Goal: Task Accomplishment & Management: Use online tool/utility

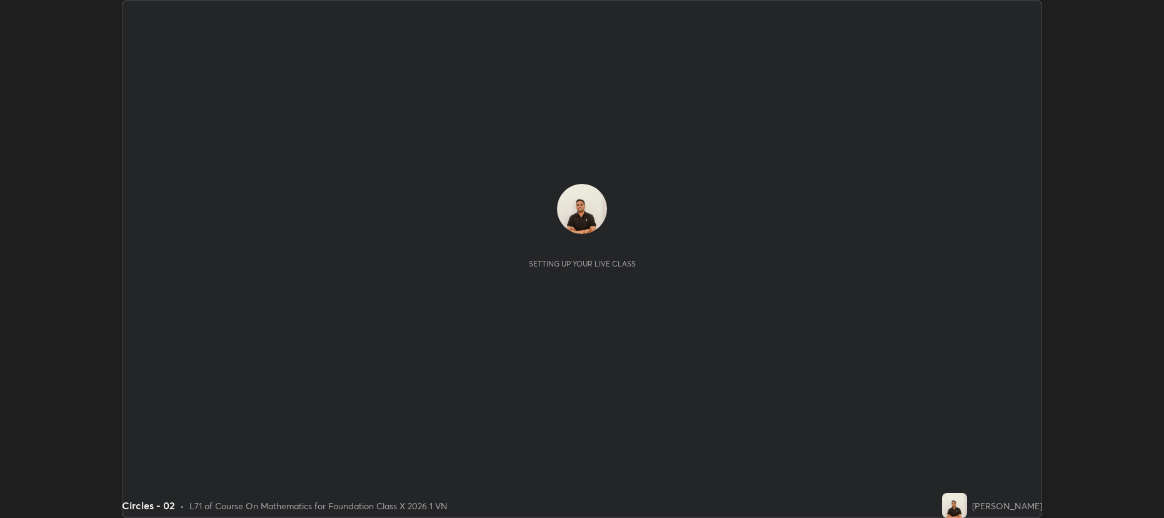
scroll to position [518, 1164]
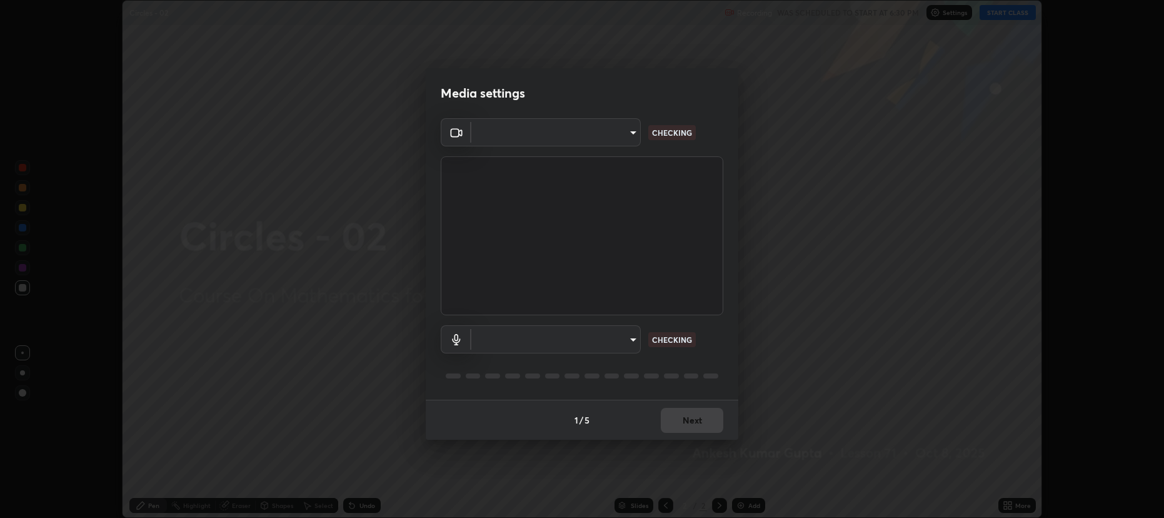
type input "2a561c120c3220b2f8b99532909308587796bda8d732d287aca83a6dd182eb89"
type input "e57f6960a9795a8c2a73ffebd985035ee1316a0e6525c793b51b9b2a3f3063a7"
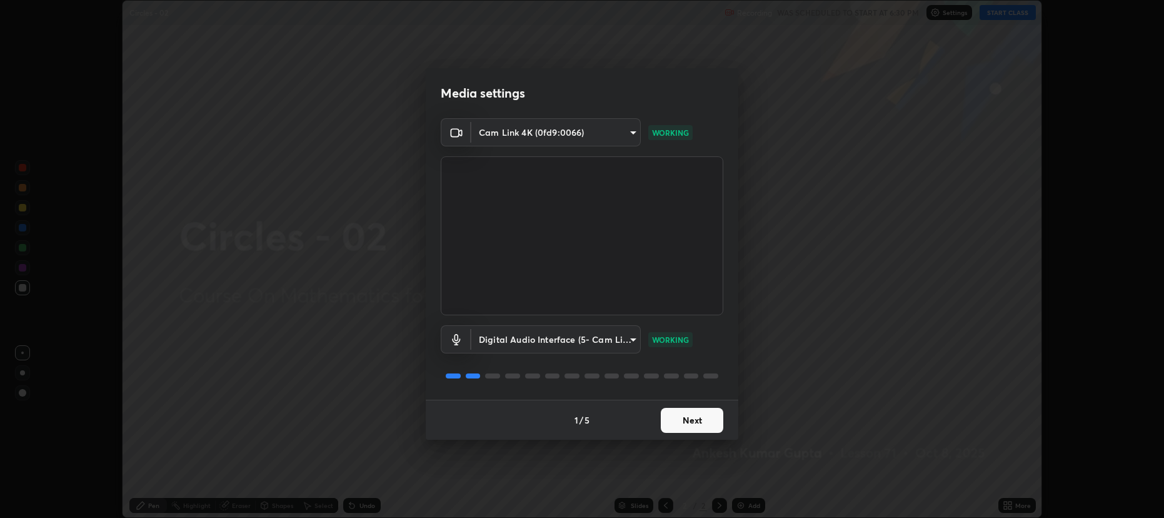
click at [682, 422] on button "Next" at bounding box center [692, 420] width 63 height 25
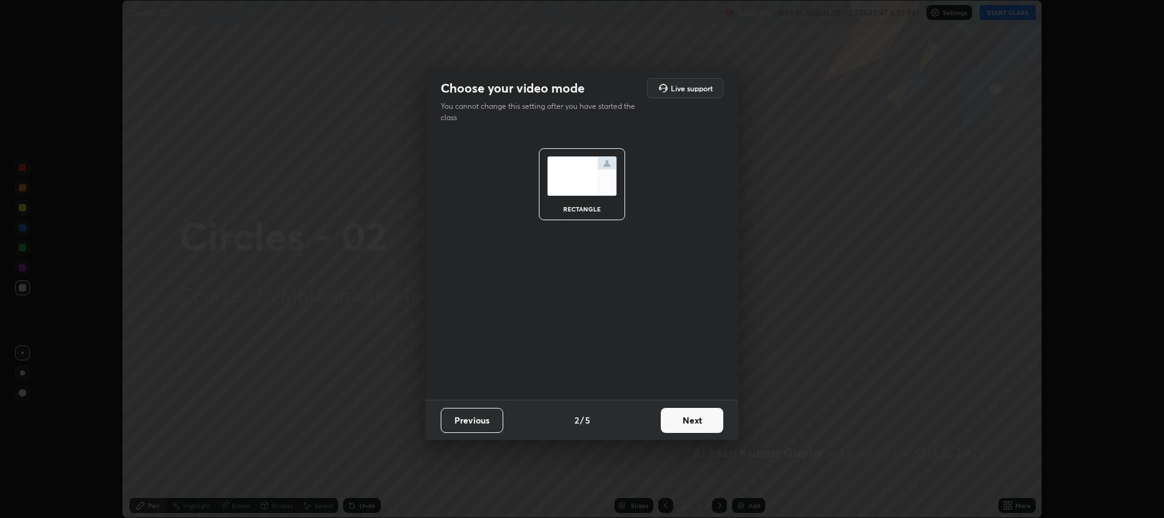
click at [686, 422] on button "Next" at bounding box center [692, 420] width 63 height 25
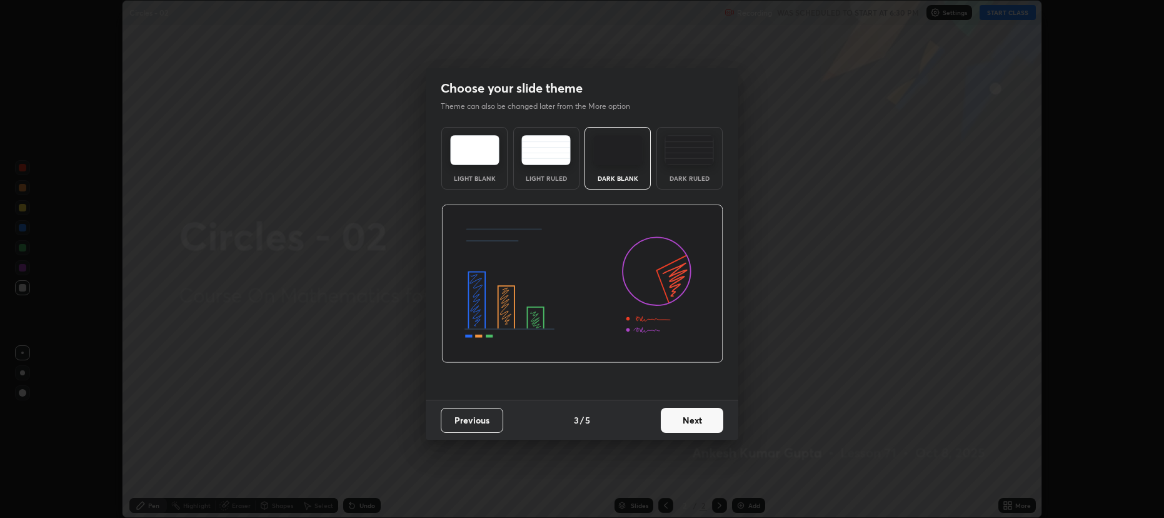
click at [686, 422] on button "Next" at bounding box center [692, 420] width 63 height 25
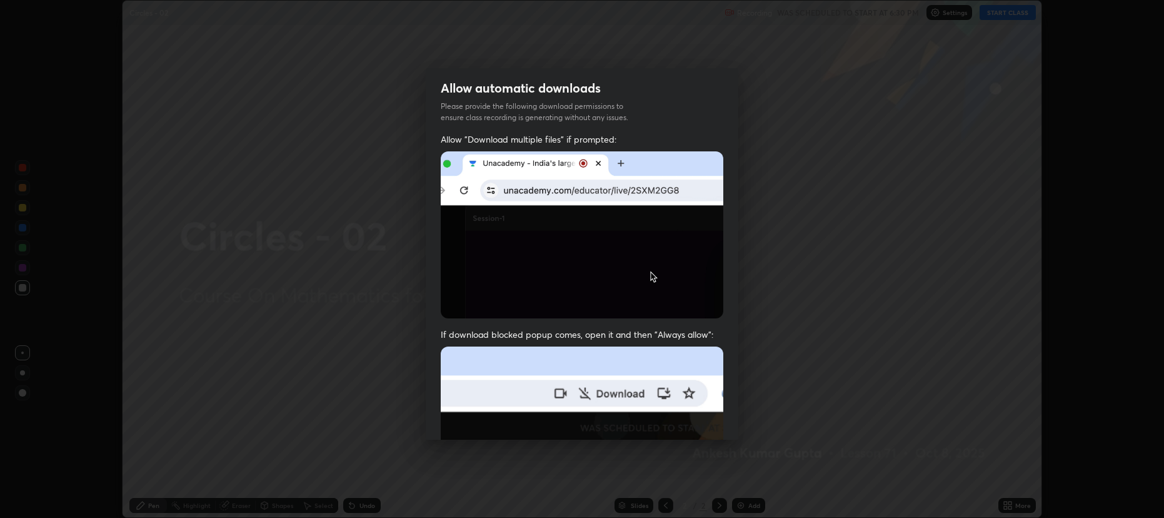
click at [681, 419] on img at bounding box center [582, 482] width 283 height 273
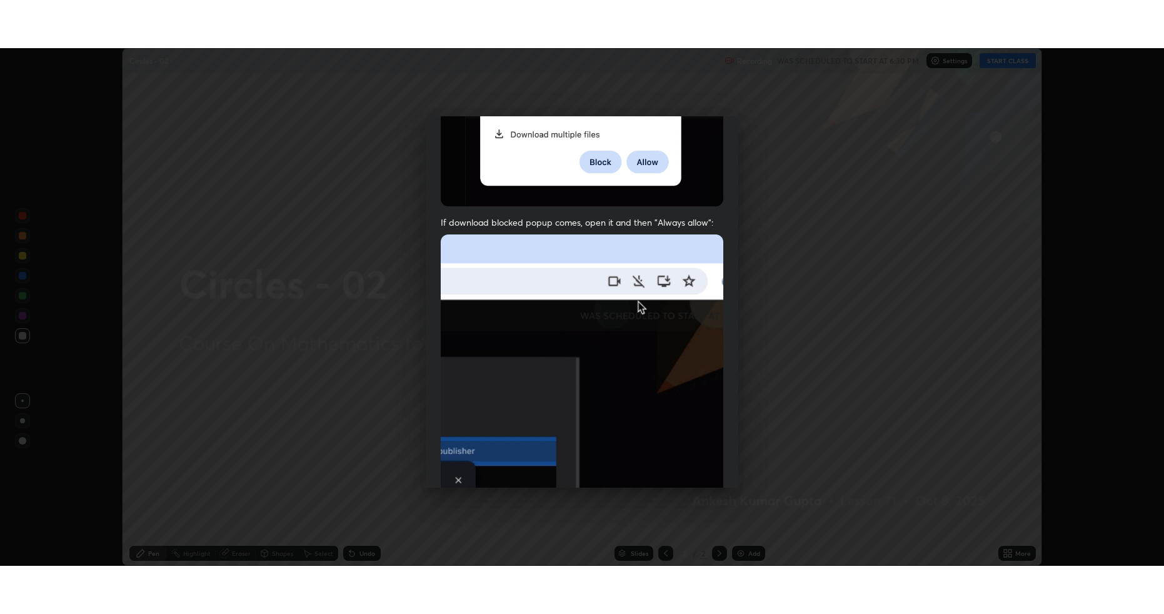
scroll to position [254, 0]
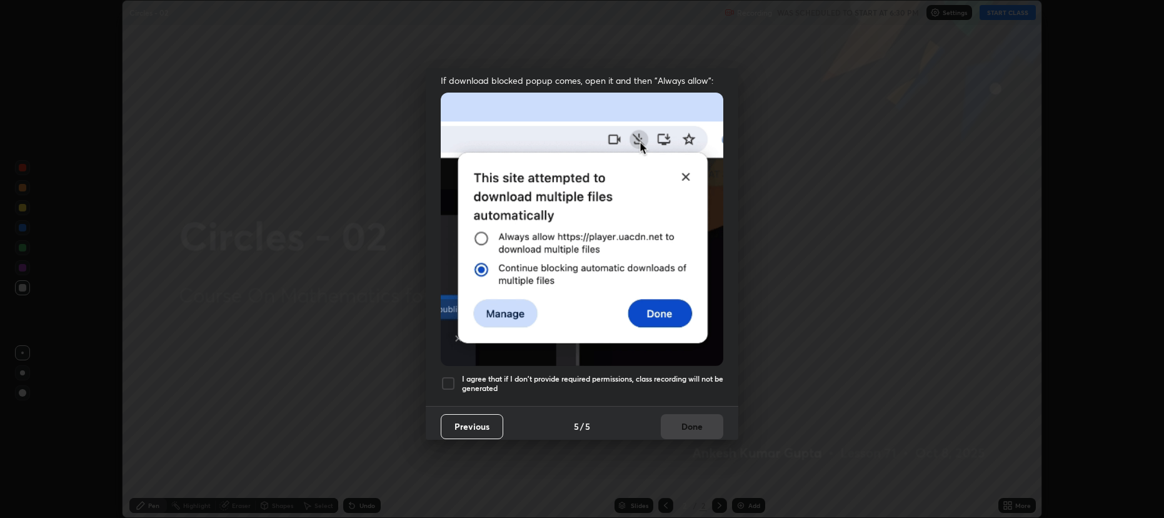
click at [450, 376] on div at bounding box center [448, 383] width 15 height 15
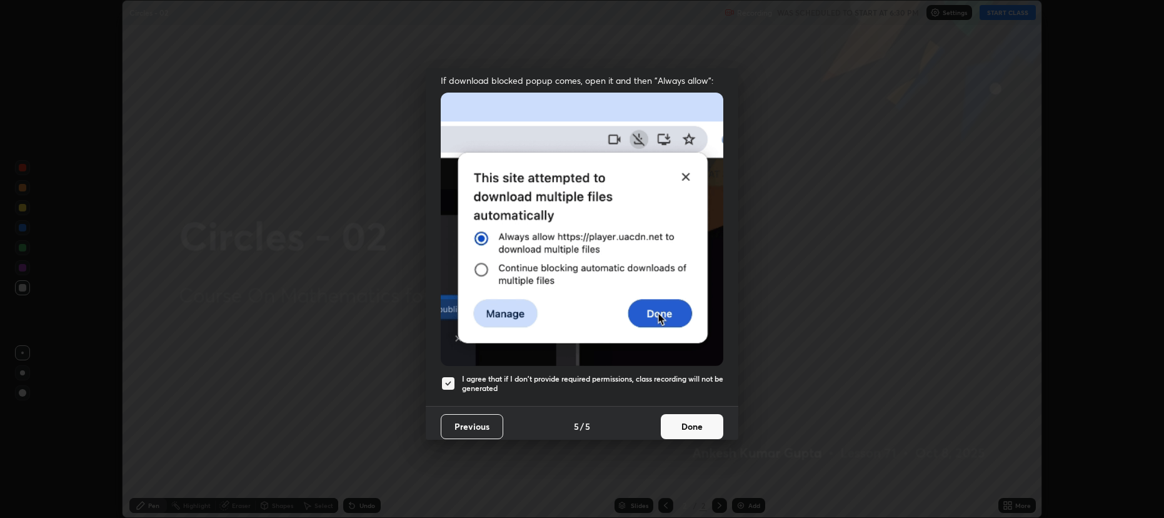
click at [667, 420] on button "Done" at bounding box center [692, 426] width 63 height 25
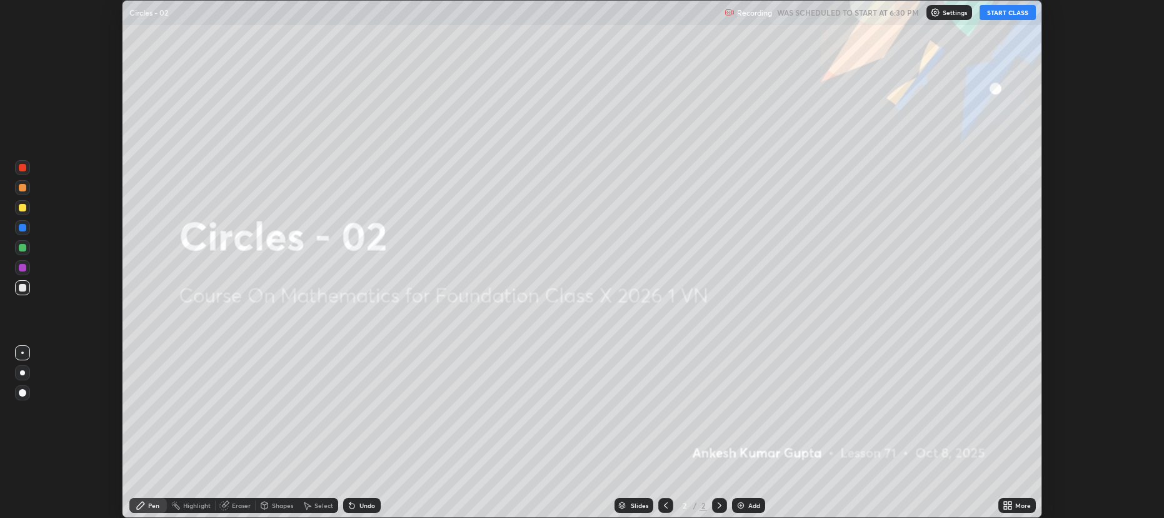
click at [994, 16] on button "START CLASS" at bounding box center [1008, 12] width 56 height 15
click at [1010, 506] on icon at bounding box center [1010, 507] width 3 height 3
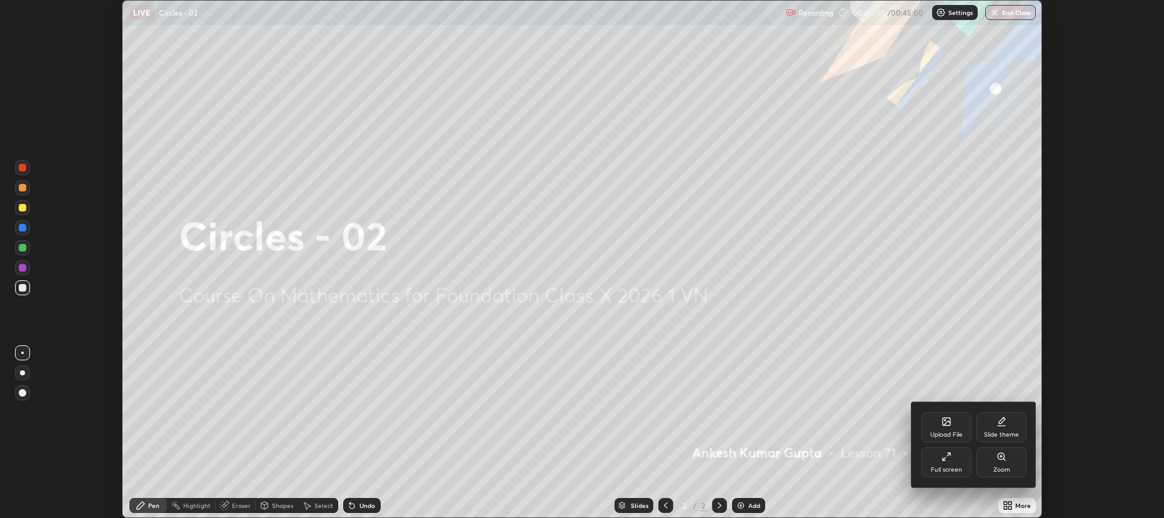
click at [946, 463] on div "Full screen" at bounding box center [947, 462] width 50 height 30
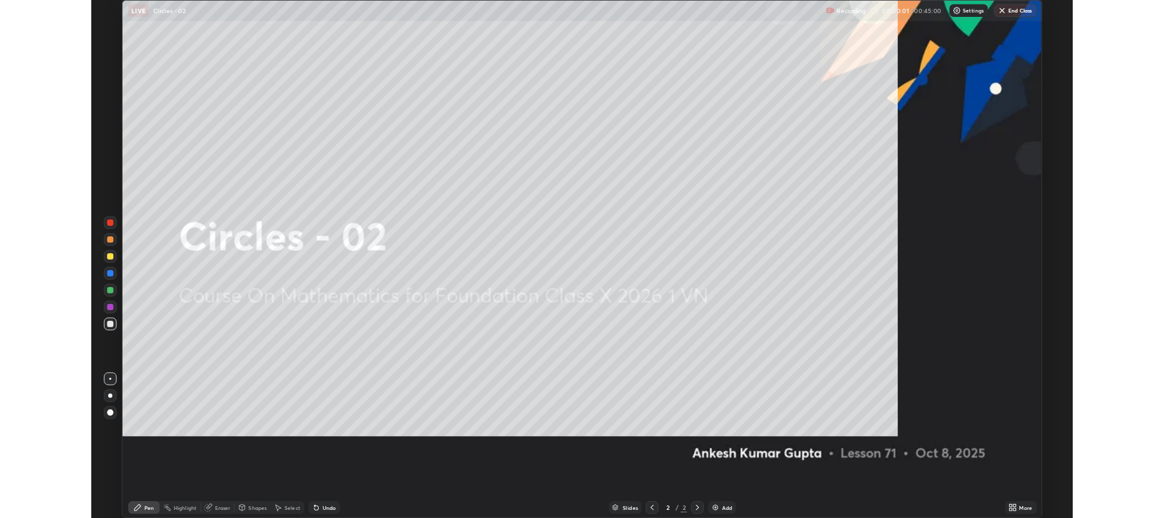
scroll to position [613, 1164]
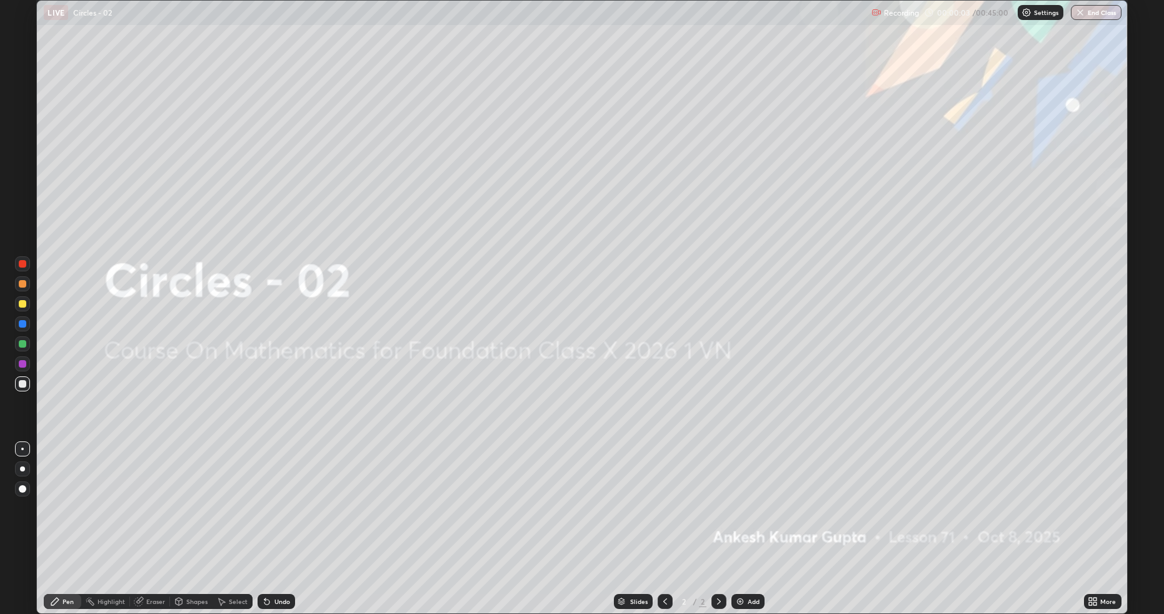
click at [737, 517] on img at bounding box center [740, 602] width 10 height 10
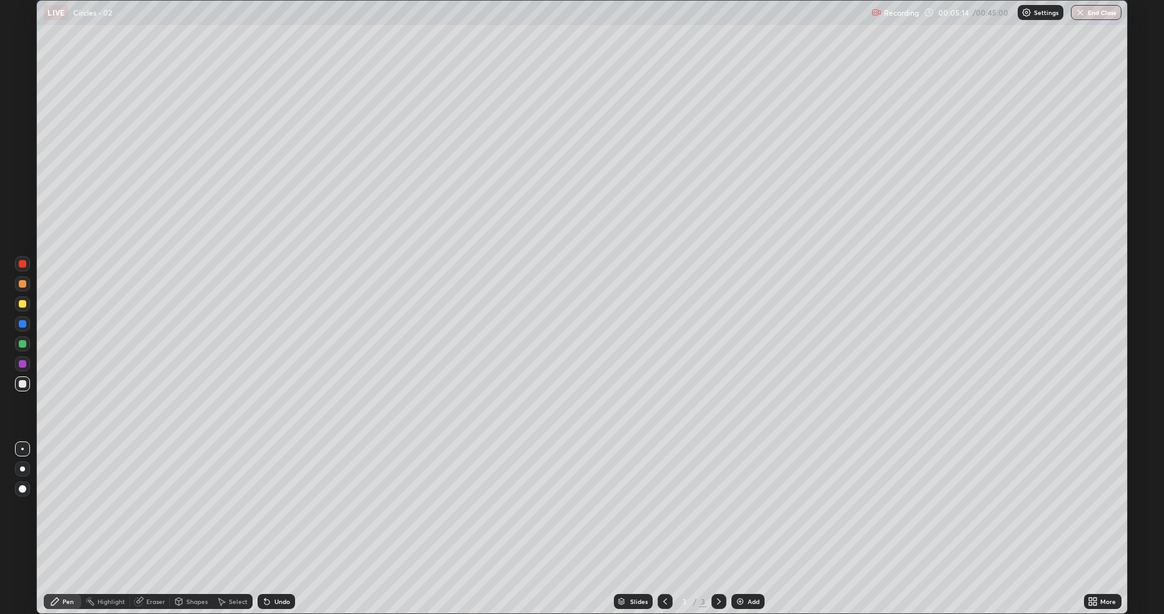
click at [197, 517] on div "Shapes" at bounding box center [196, 601] width 21 height 6
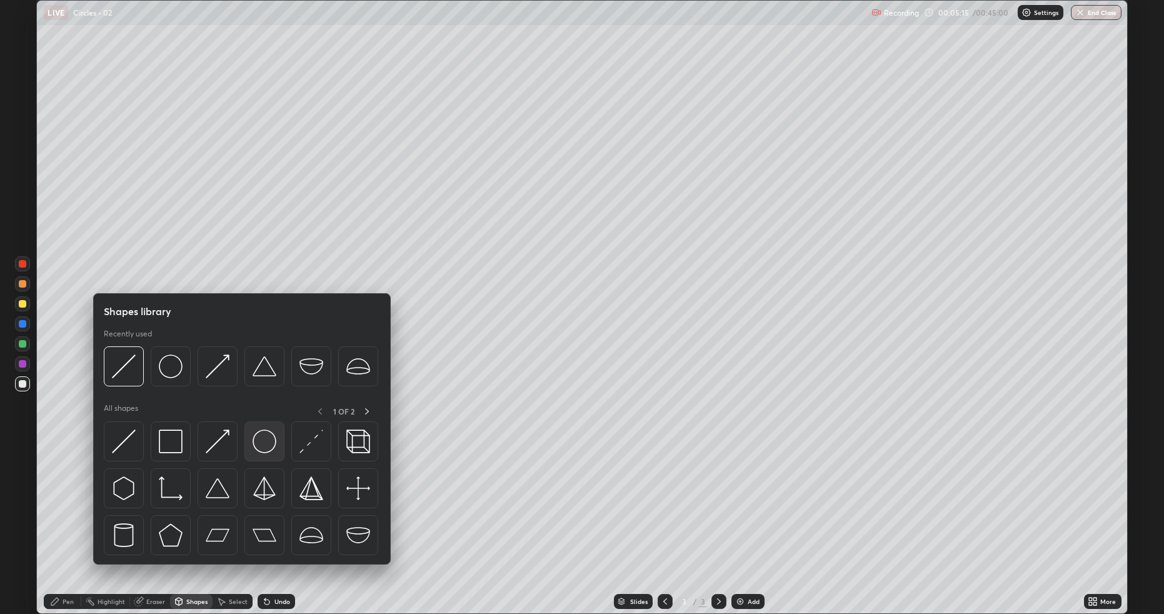
click at [256, 445] on img at bounding box center [265, 442] width 24 height 24
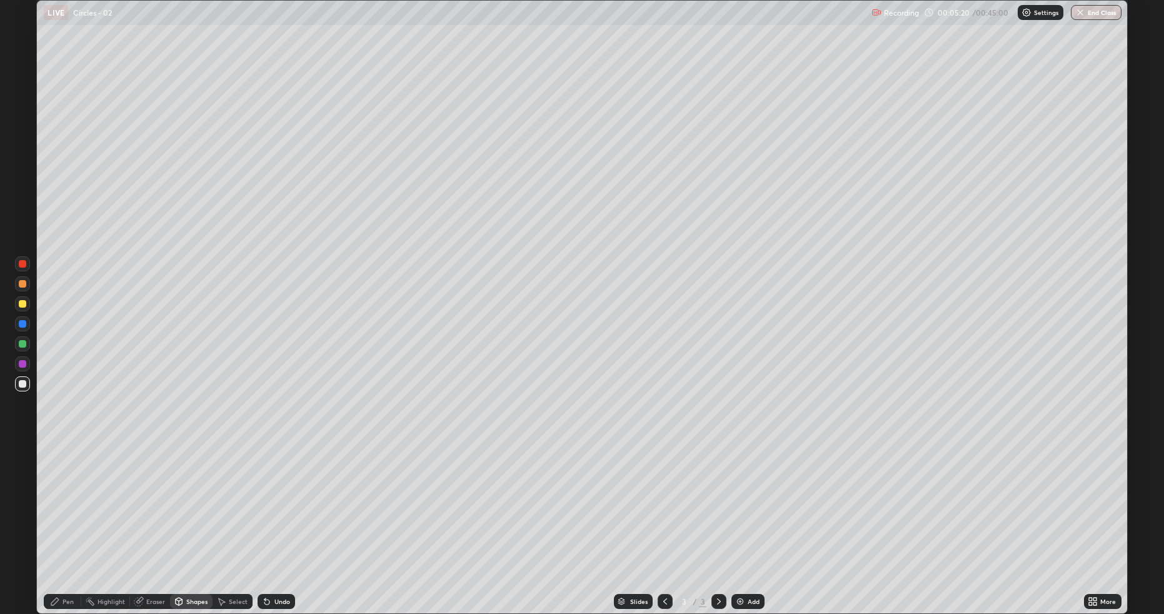
click at [186, 517] on div "Shapes" at bounding box center [196, 601] width 21 height 6
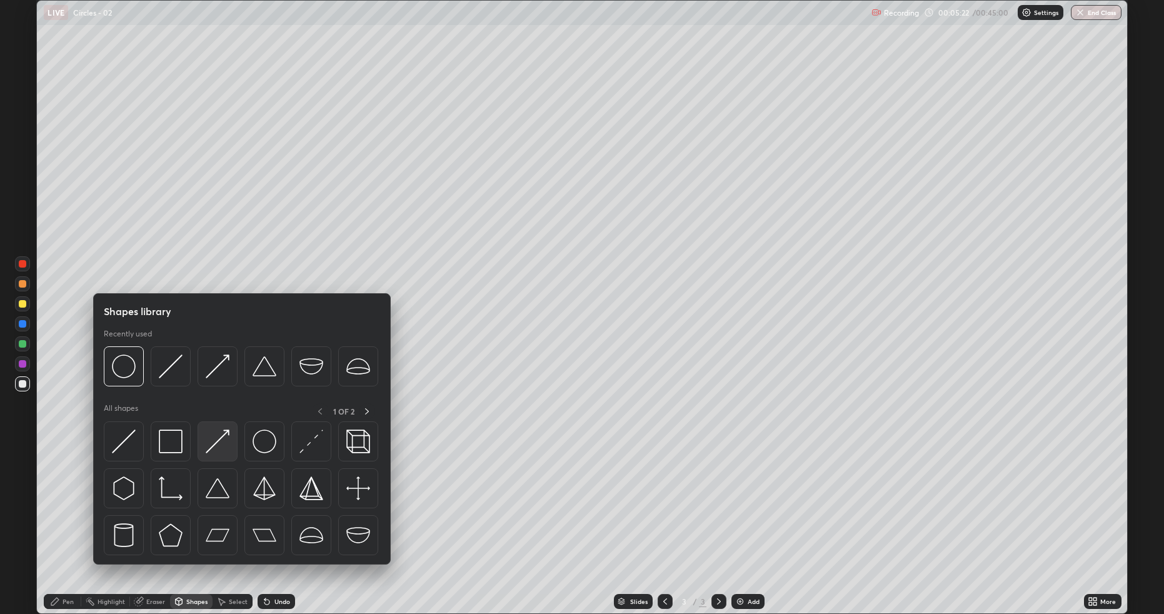
click at [209, 452] on img at bounding box center [218, 442] width 24 height 24
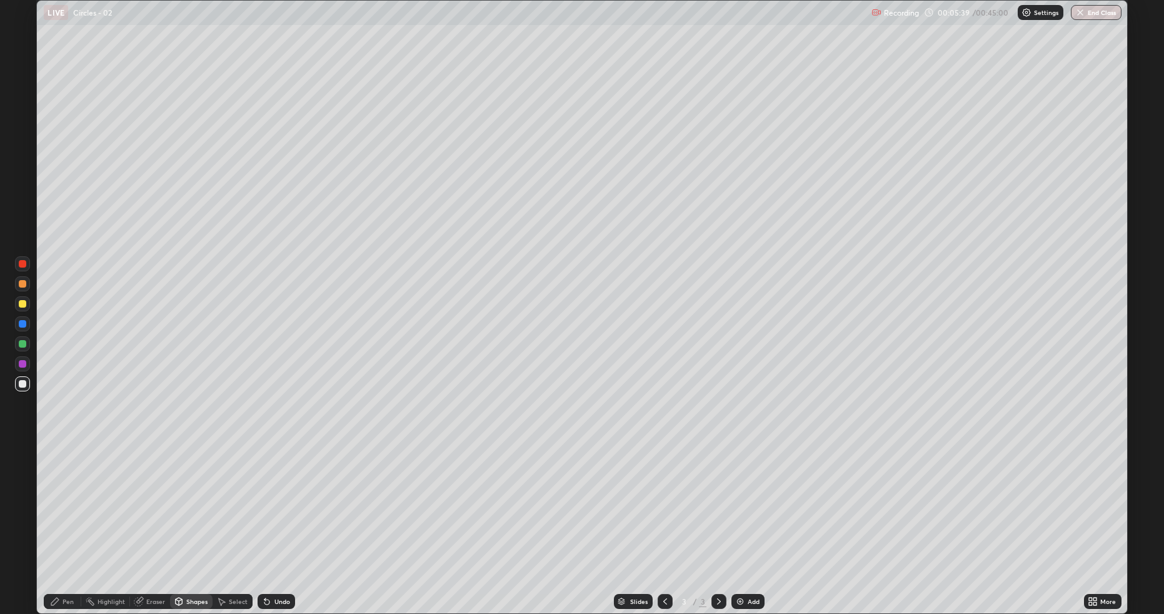
click at [191, 517] on div "Shapes" at bounding box center [196, 601] width 21 height 6
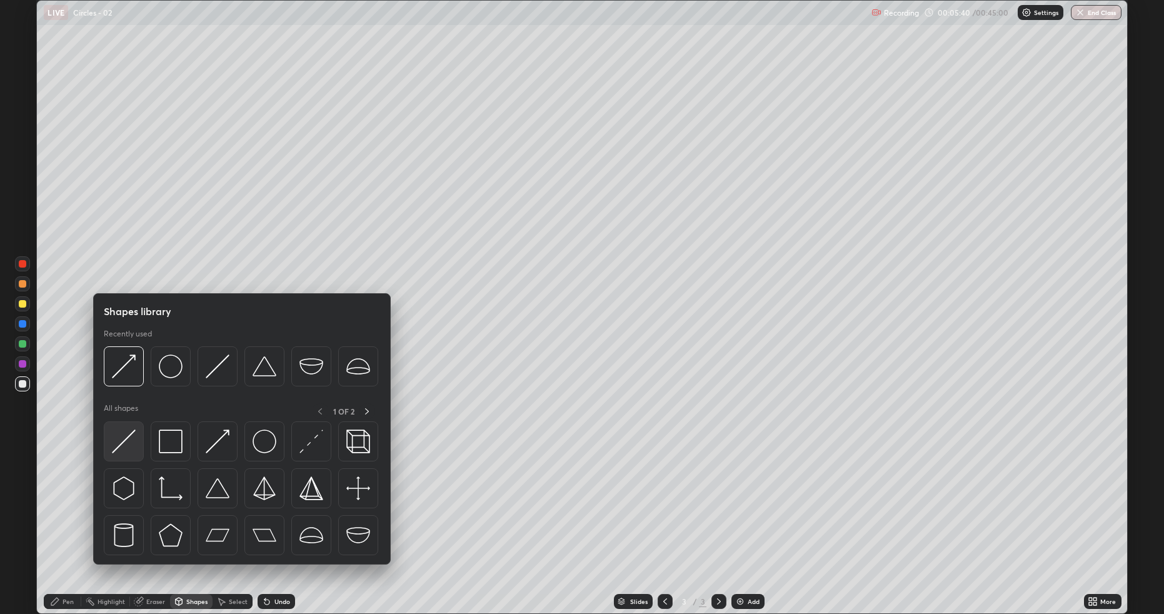
click at [129, 453] on img at bounding box center [124, 442] width 24 height 24
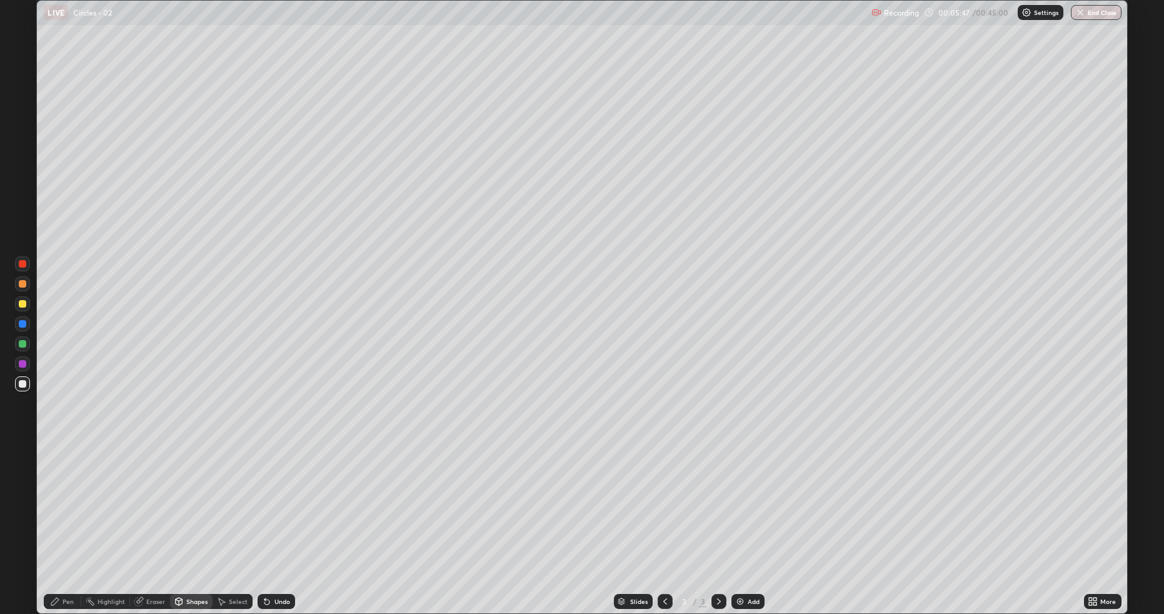
click at [275, 517] on div "Undo" at bounding box center [283, 601] width 16 height 6
click at [68, 517] on div "Pen" at bounding box center [68, 601] width 11 height 6
click at [275, 517] on div "Undo" at bounding box center [283, 601] width 16 height 6
click at [280, 517] on div "Undo" at bounding box center [283, 601] width 16 height 6
click at [290, 517] on div "Undo" at bounding box center [277, 601] width 38 height 15
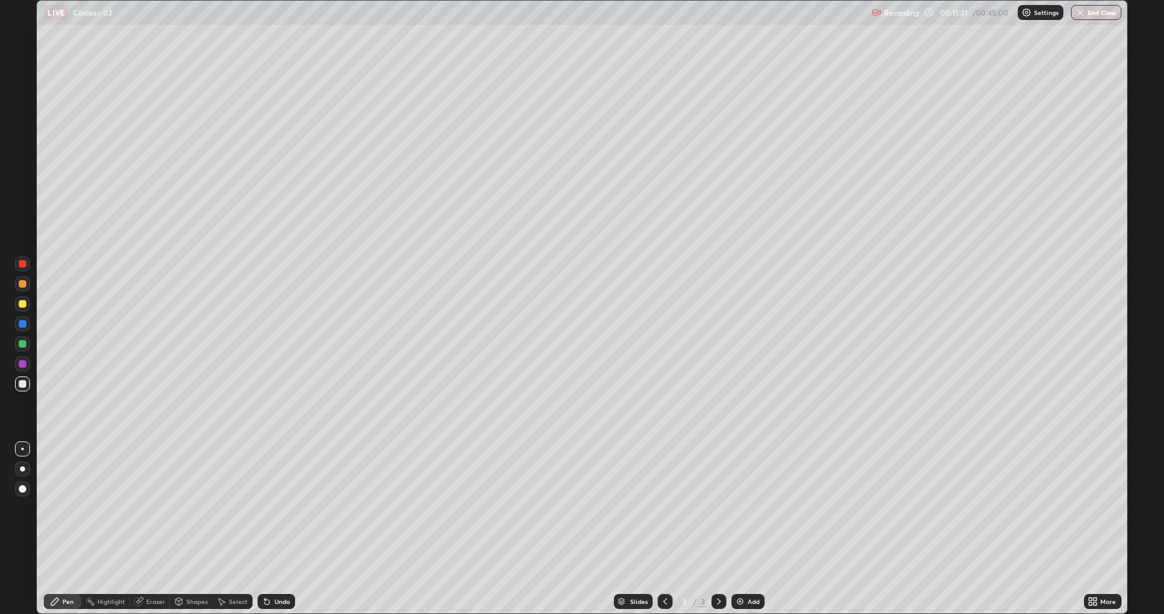
click at [742, 517] on img at bounding box center [740, 602] width 10 height 10
click at [659, 517] on div at bounding box center [665, 601] width 15 height 15
click at [741, 517] on img at bounding box center [740, 602] width 10 height 10
click at [193, 517] on div "Shapes" at bounding box center [191, 601] width 43 height 15
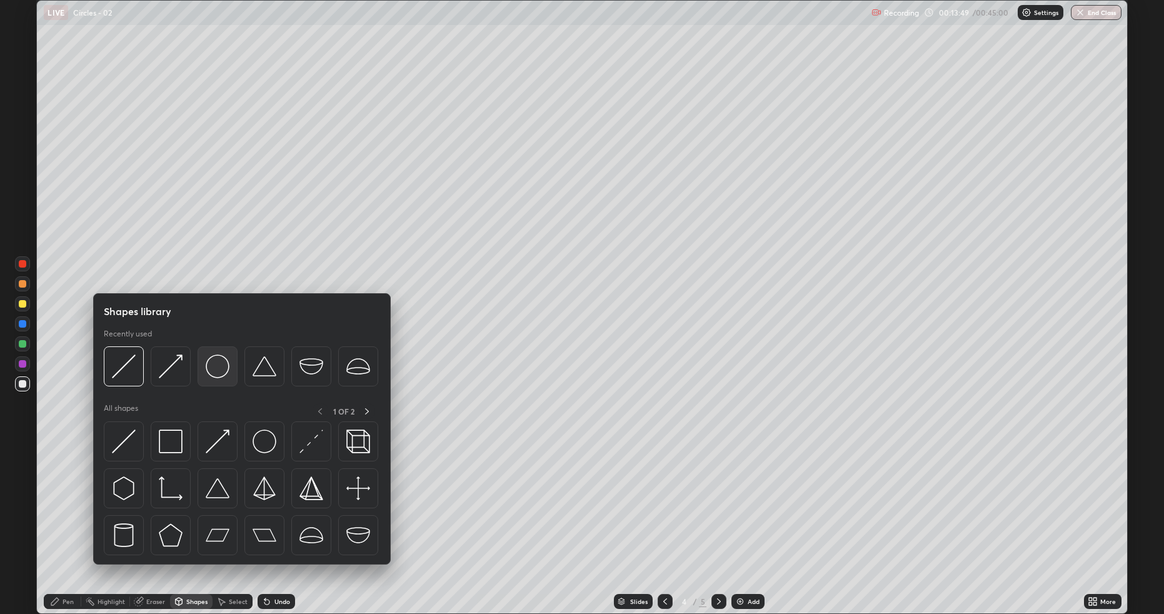
click at [225, 377] on img at bounding box center [218, 367] width 24 height 24
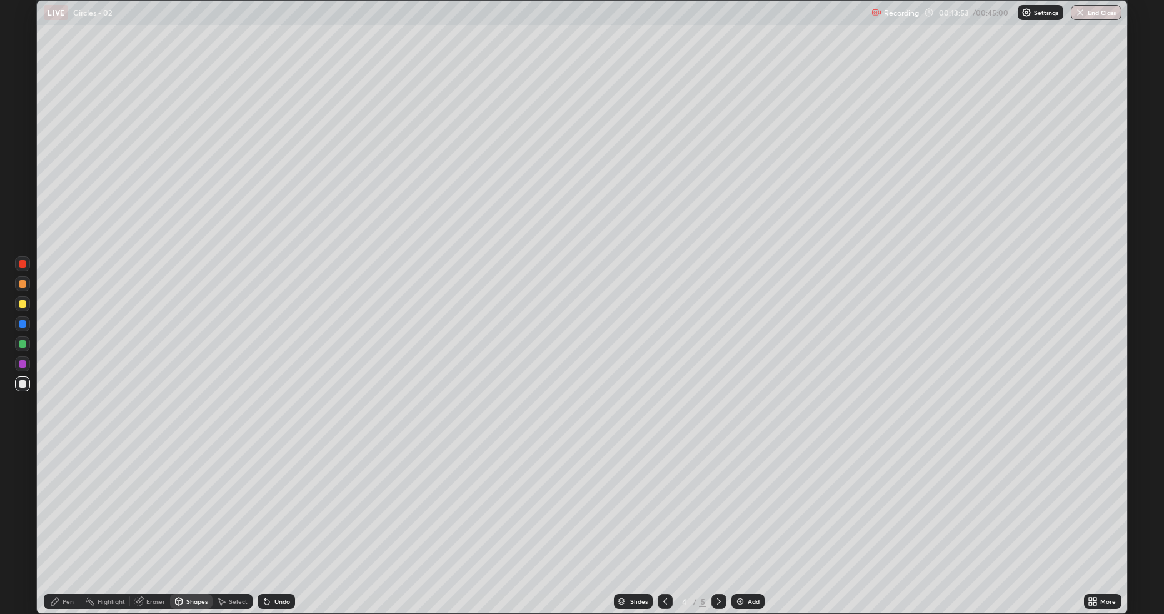
click at [198, 517] on div "Shapes" at bounding box center [196, 601] width 21 height 6
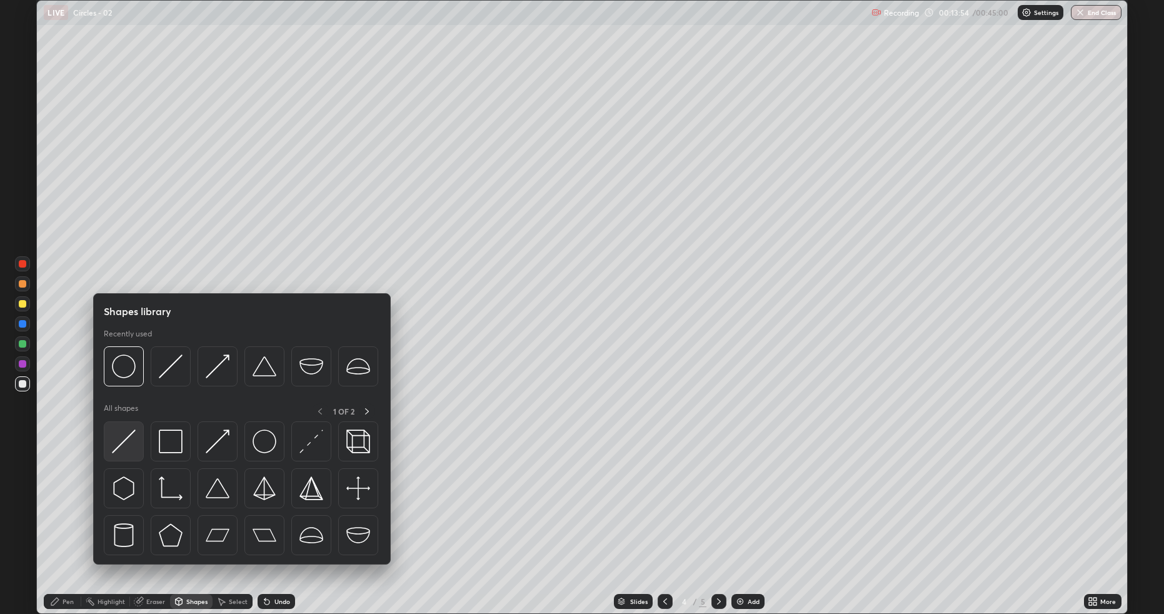
click at [133, 443] on img at bounding box center [124, 442] width 24 height 24
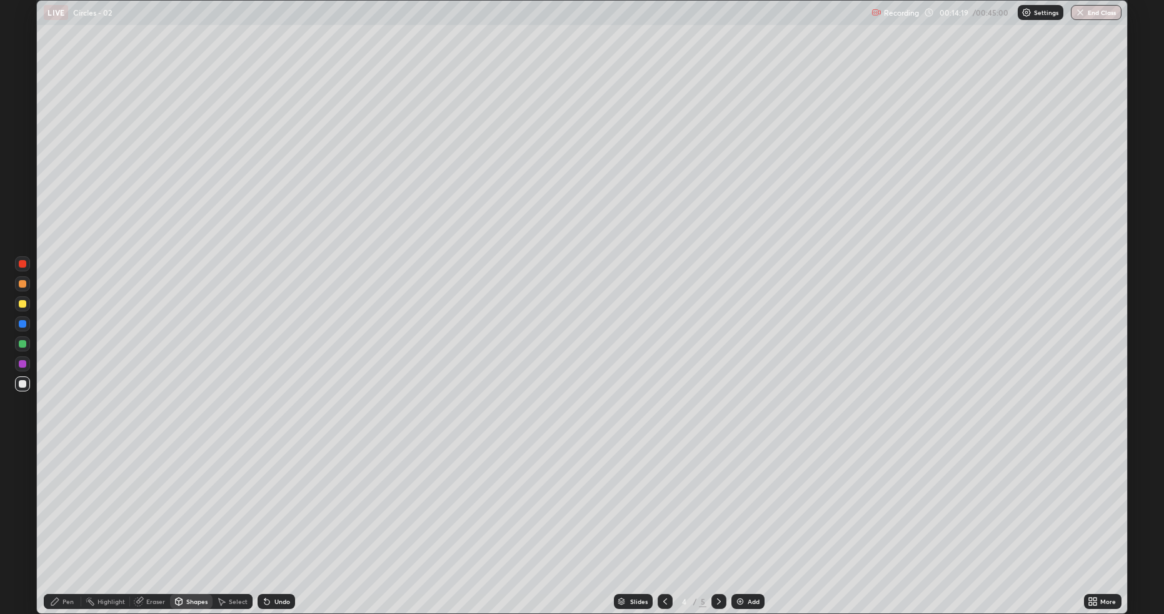
click at [68, 517] on div "Pen" at bounding box center [63, 601] width 38 height 15
click at [270, 517] on icon at bounding box center [267, 602] width 10 height 10
click at [272, 517] on div "Undo" at bounding box center [277, 601] width 38 height 15
click at [275, 517] on div "Undo" at bounding box center [283, 601] width 16 height 6
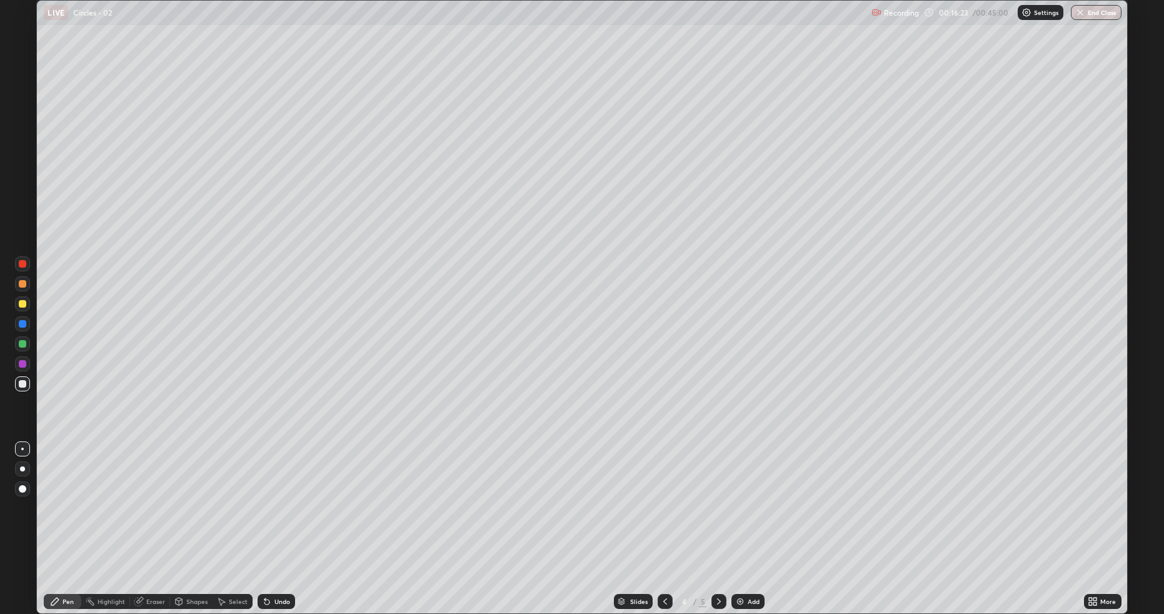
click at [275, 517] on div "Undo" at bounding box center [283, 601] width 16 height 6
click at [277, 517] on div "Undo" at bounding box center [283, 601] width 16 height 6
click at [273, 517] on div "Undo" at bounding box center [277, 601] width 38 height 15
click at [746, 517] on div "Add" at bounding box center [748, 601] width 33 height 15
click at [188, 517] on div "Shapes" at bounding box center [196, 601] width 21 height 6
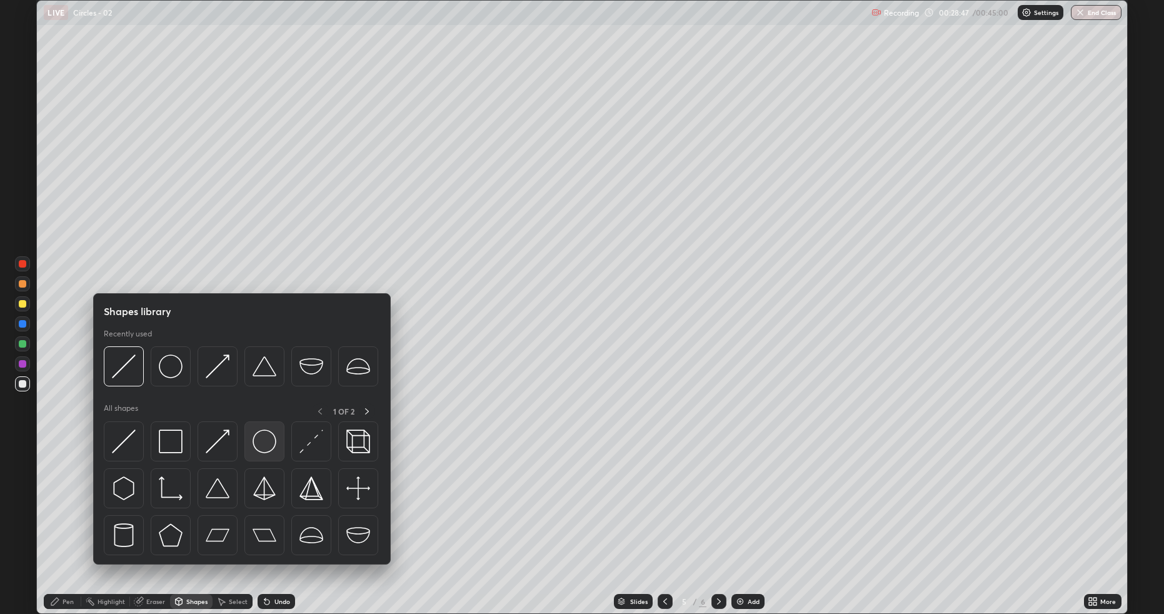
click at [265, 448] on img at bounding box center [265, 442] width 24 height 24
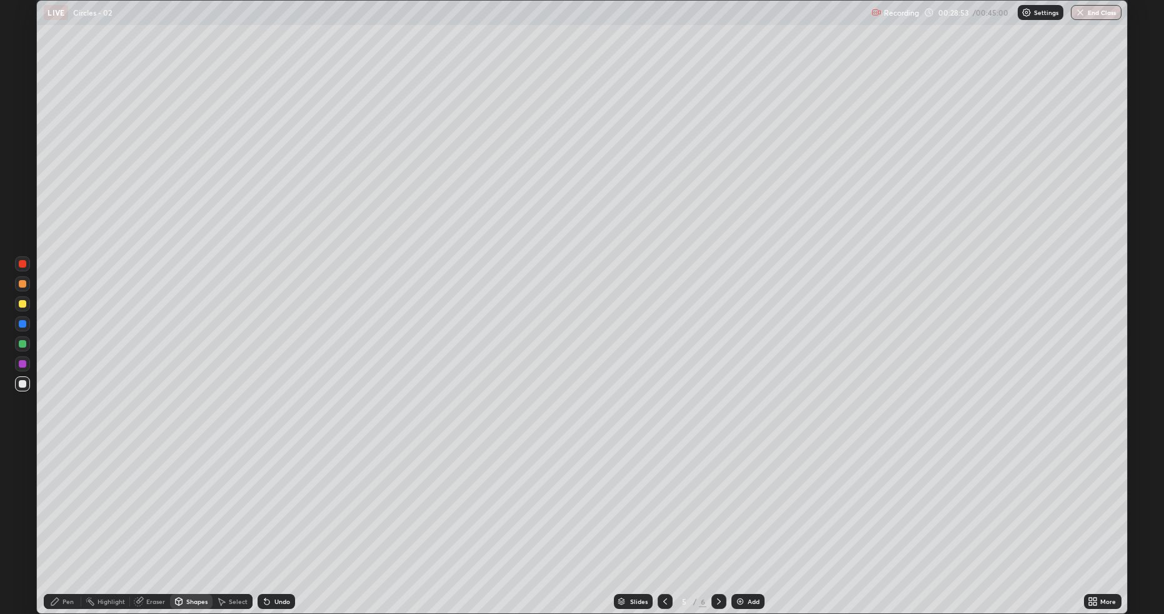
click at [196, 517] on div "Shapes" at bounding box center [191, 601] width 43 height 15
click at [269, 517] on icon at bounding box center [267, 602] width 10 height 10
click at [194, 517] on div "Shapes" at bounding box center [191, 601] width 43 height 15
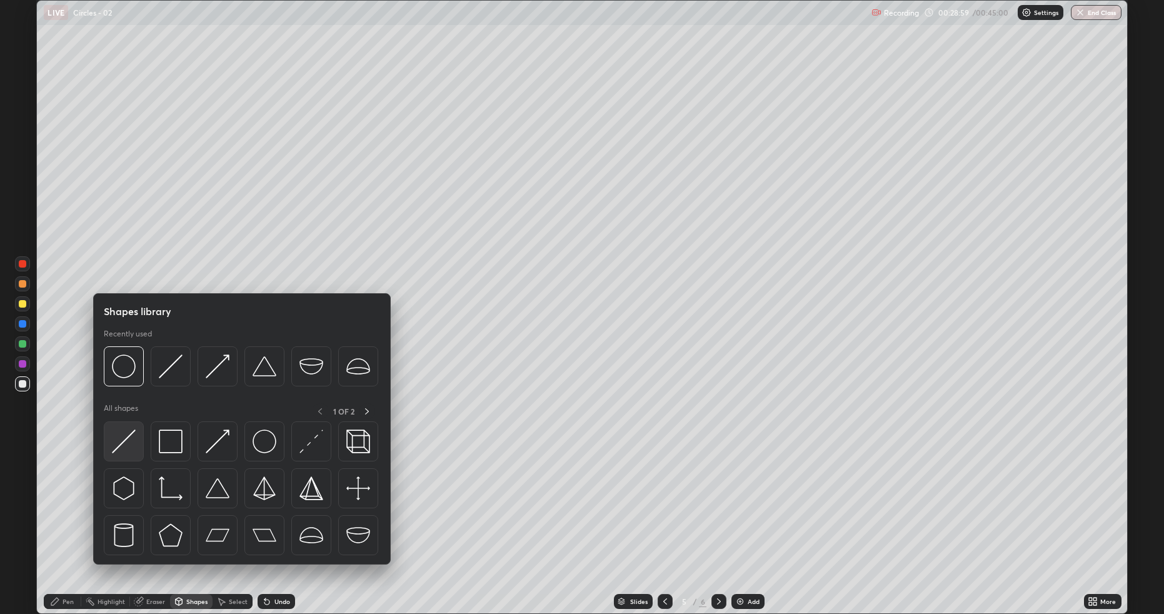
click at [131, 431] on img at bounding box center [124, 442] width 24 height 24
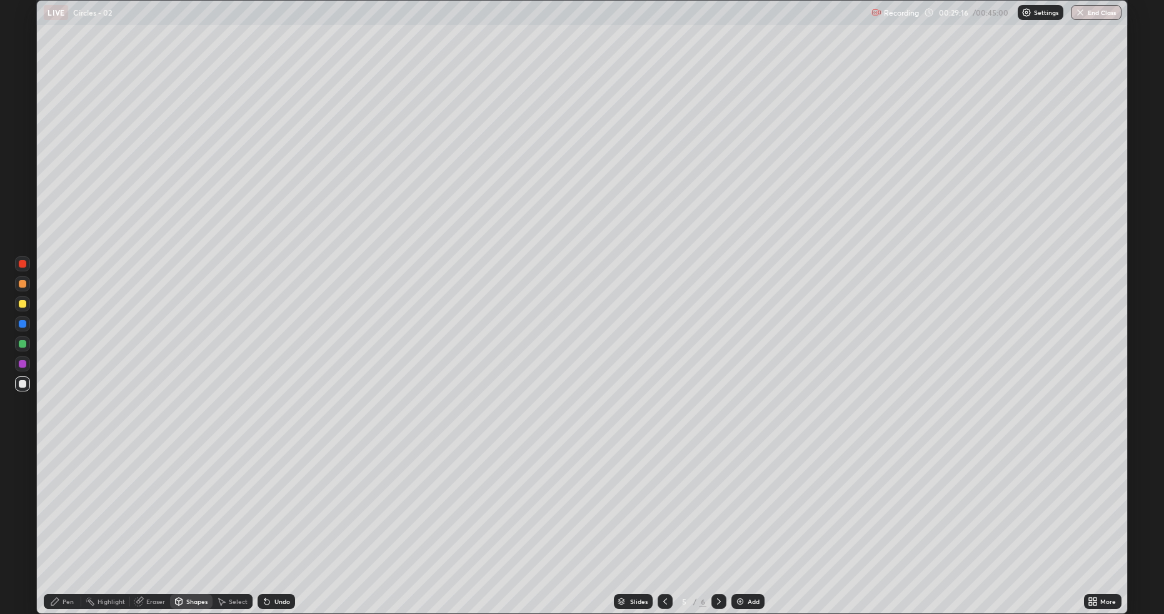
click at [71, 517] on div "Pen" at bounding box center [68, 601] width 11 height 6
click at [189, 517] on div "Shapes" at bounding box center [196, 601] width 21 height 6
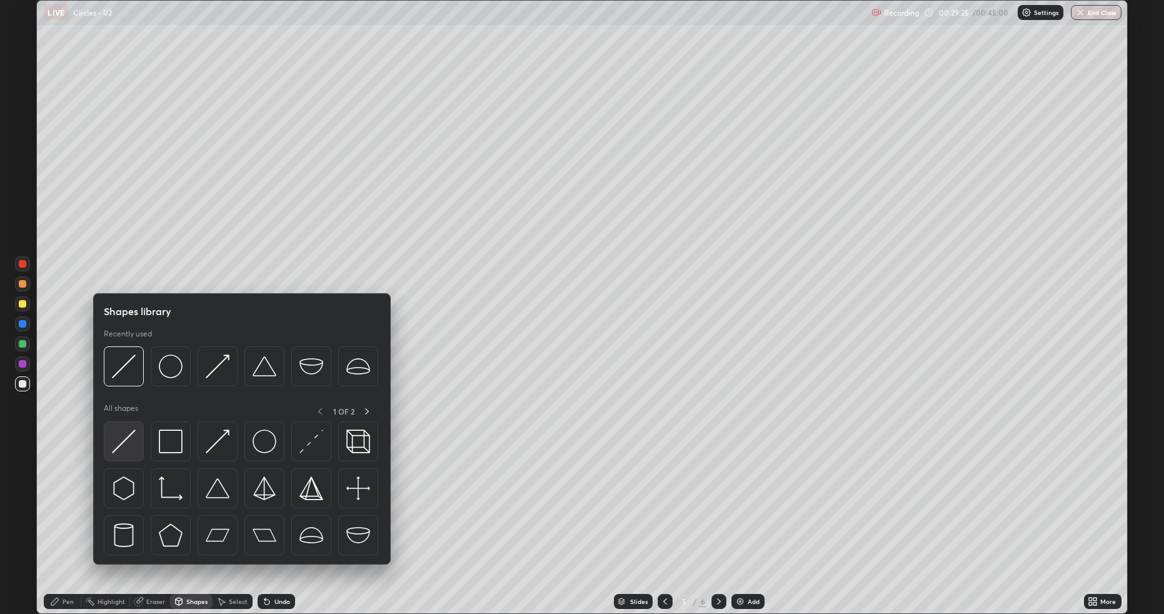
click at [140, 437] on div at bounding box center [124, 442] width 40 height 40
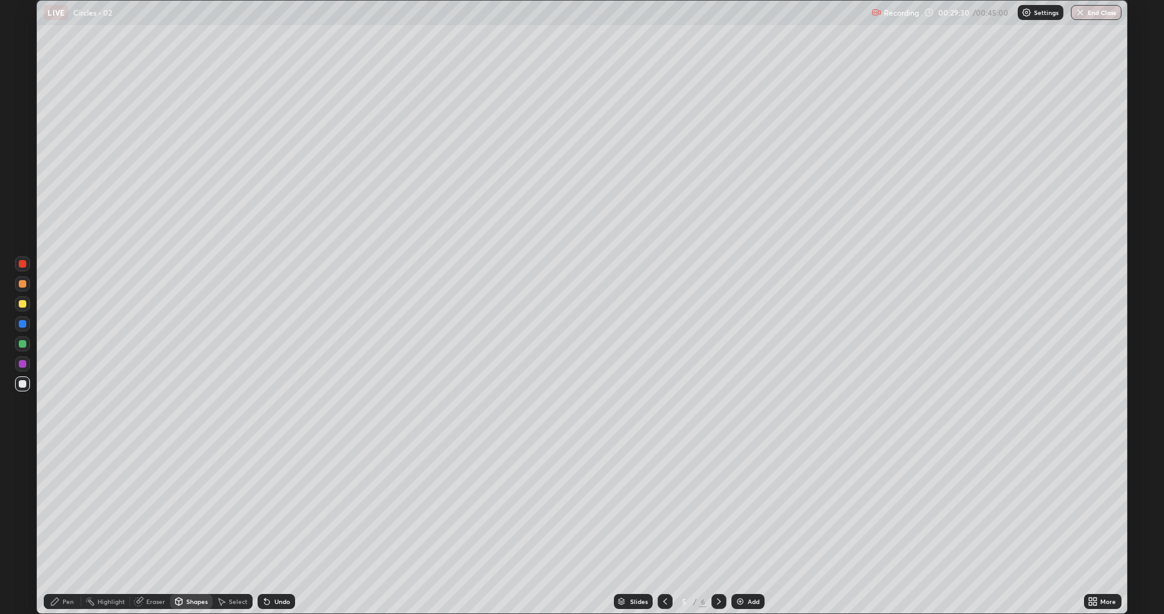
click at [66, 517] on div "Pen" at bounding box center [68, 601] width 11 height 6
click at [197, 517] on div "Shapes" at bounding box center [196, 601] width 21 height 6
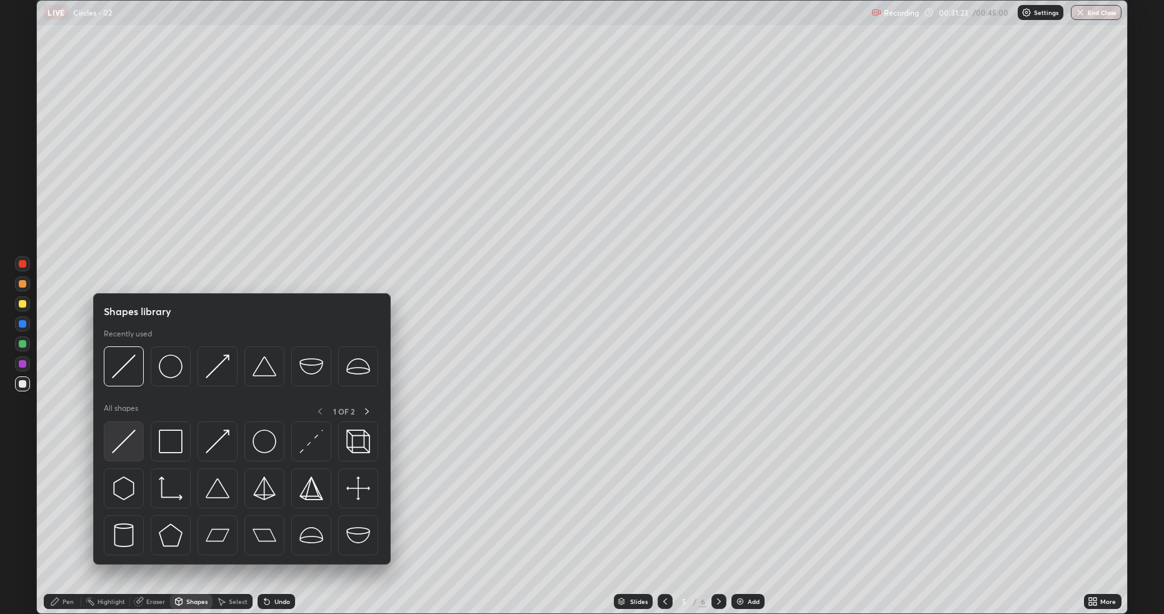
click at [140, 445] on div at bounding box center [124, 442] width 40 height 40
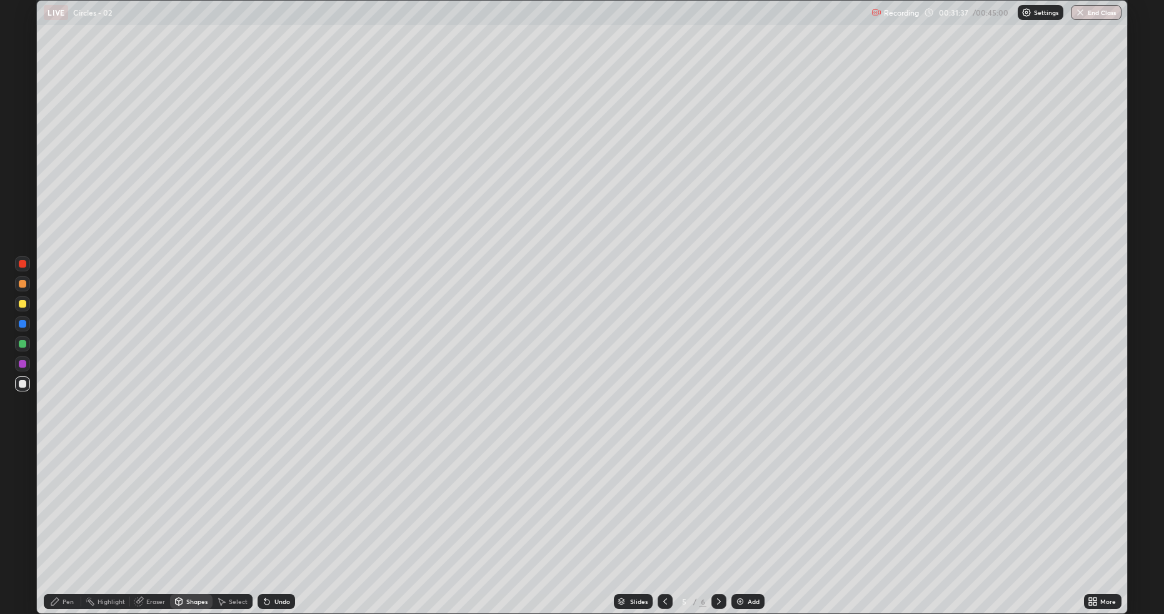
click at [186, 517] on div "Shapes" at bounding box center [196, 601] width 21 height 6
click at [65, 517] on div "Pen" at bounding box center [68, 601] width 11 height 6
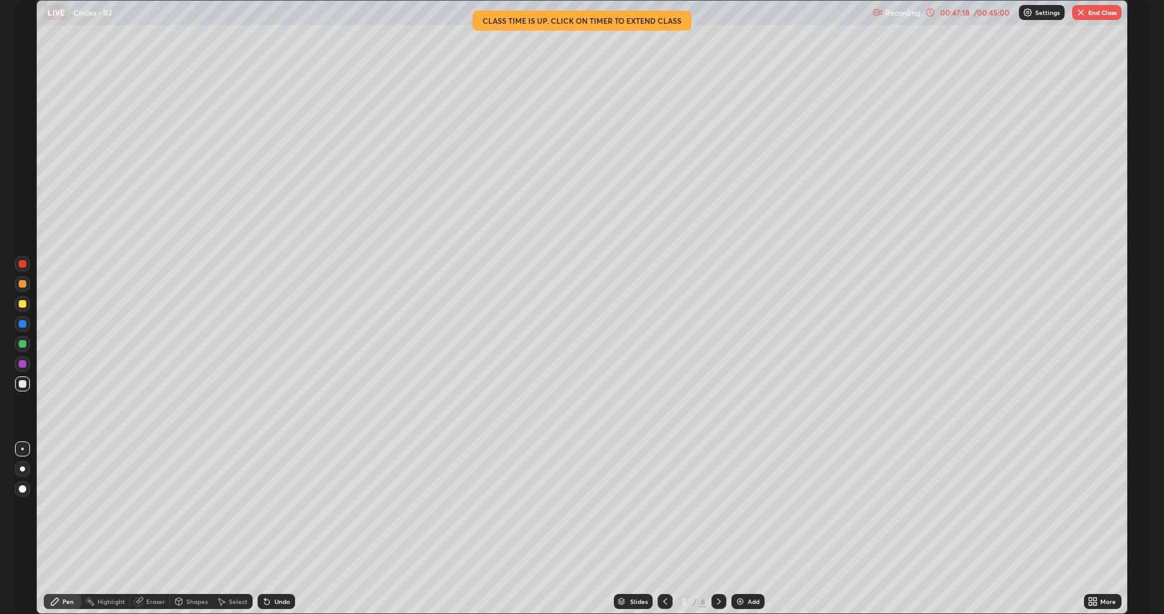
click at [25, 303] on div at bounding box center [23, 304] width 8 height 8
click at [1093, 15] on button "End Class" at bounding box center [1097, 12] width 49 height 15
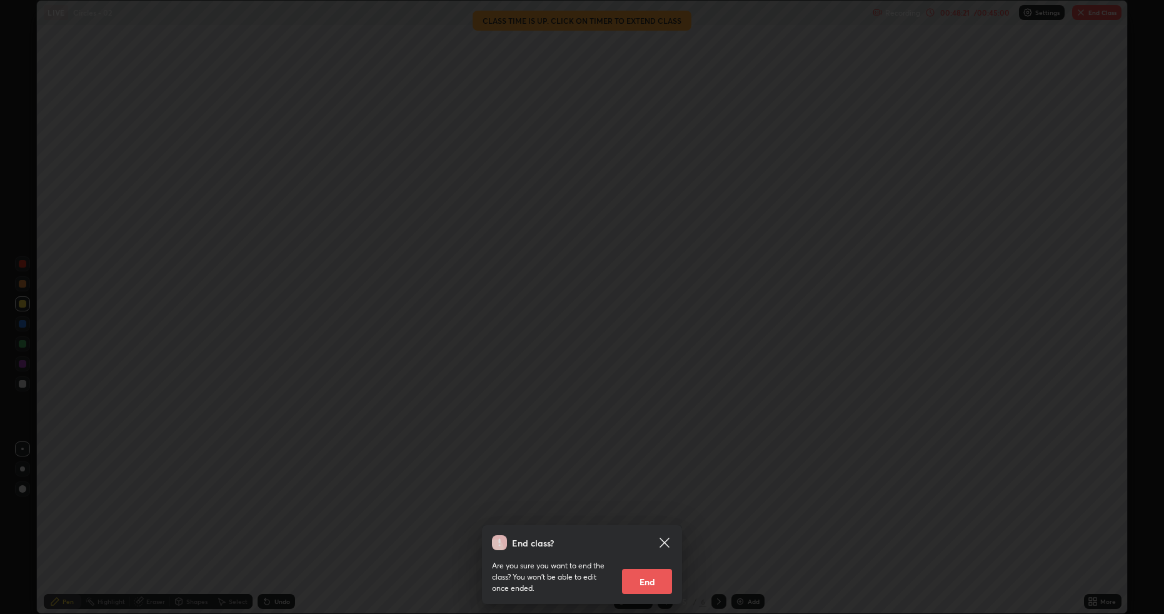
click at [652, 517] on button "End" at bounding box center [647, 581] width 50 height 25
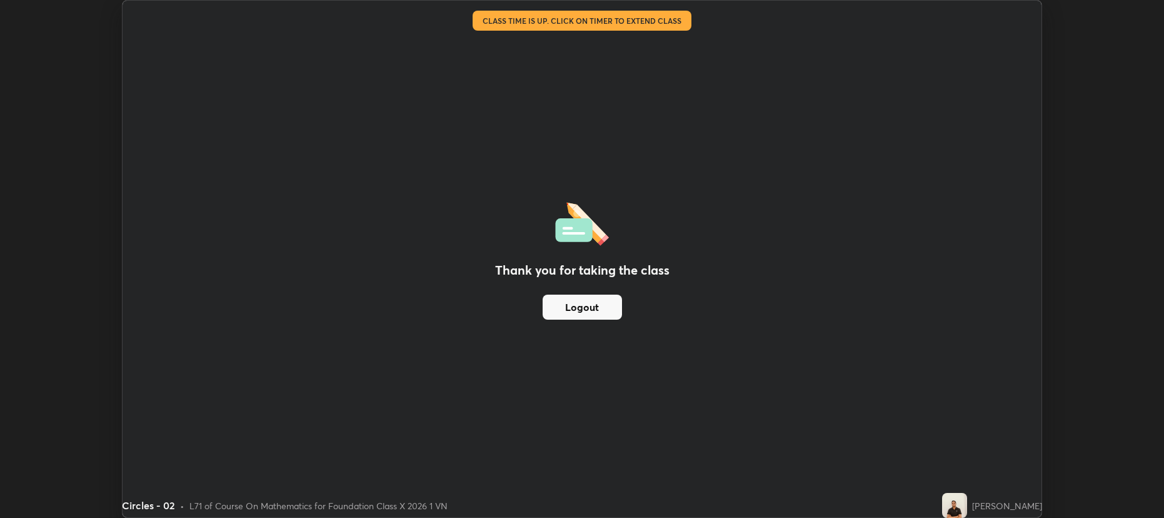
scroll to position [62020, 61374]
